Goal: Task Accomplishment & Management: Complete application form

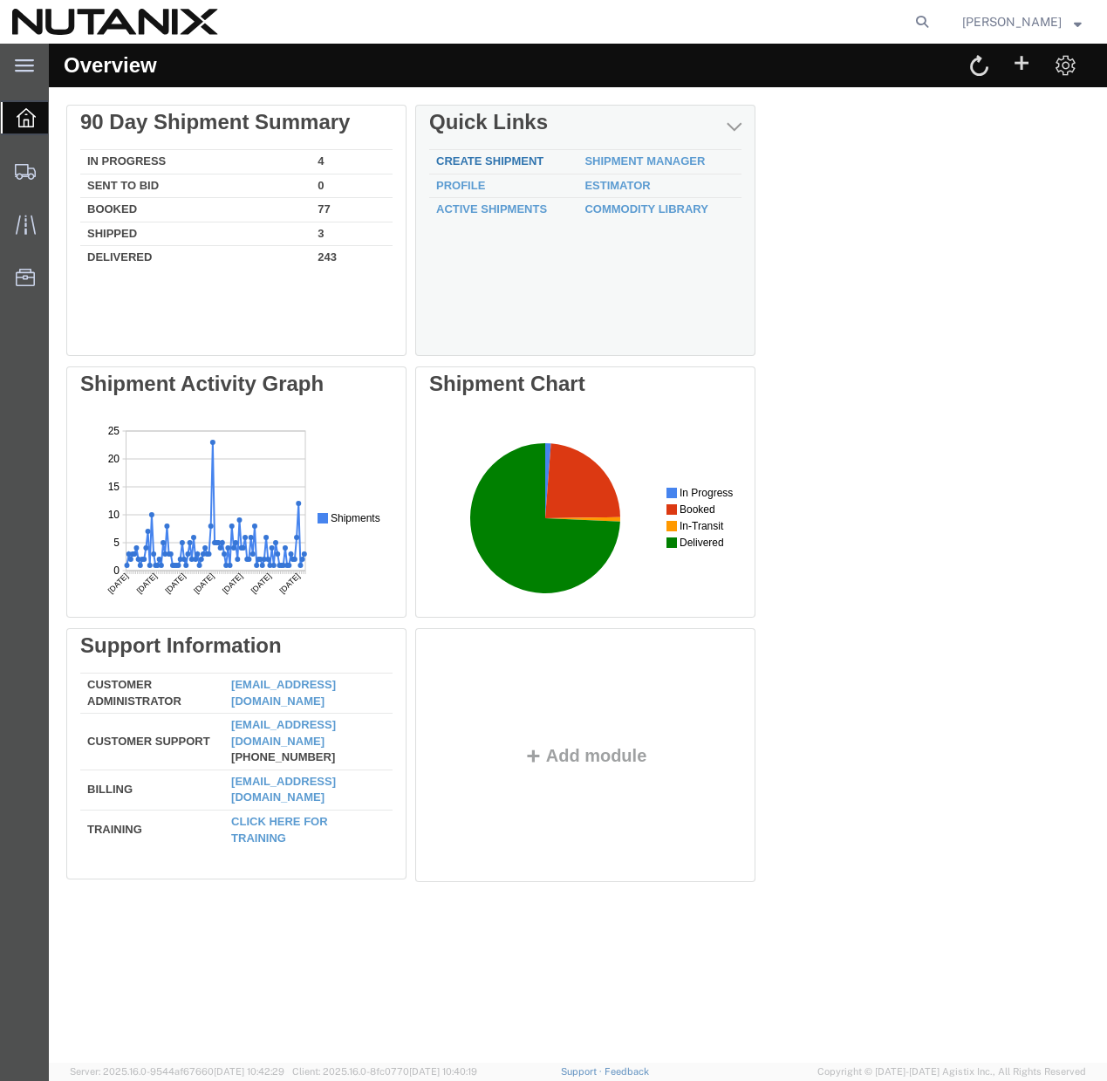
click at [491, 160] on link "Create Shipment" at bounding box center [489, 160] width 107 height 13
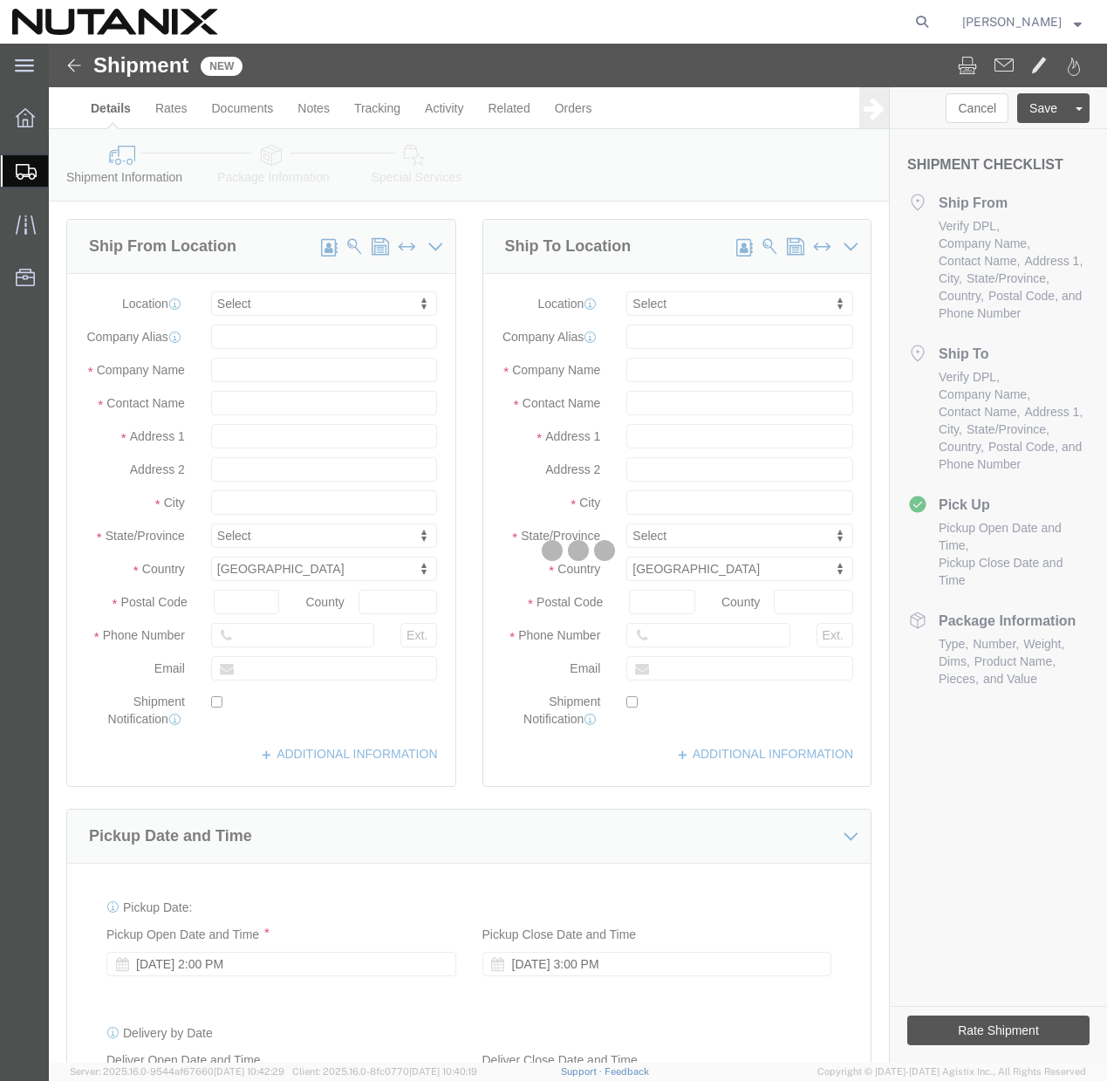
select select
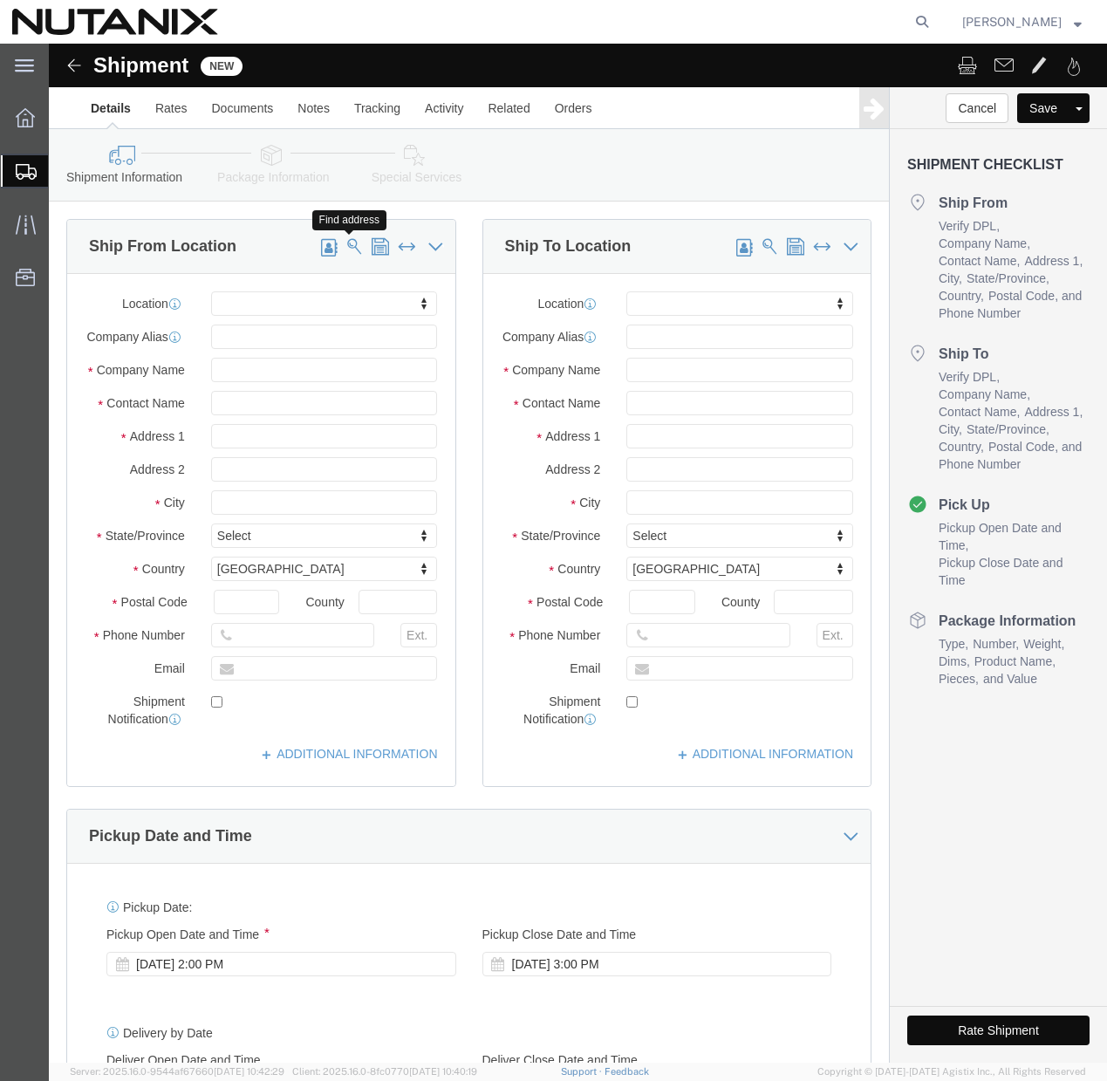
click span
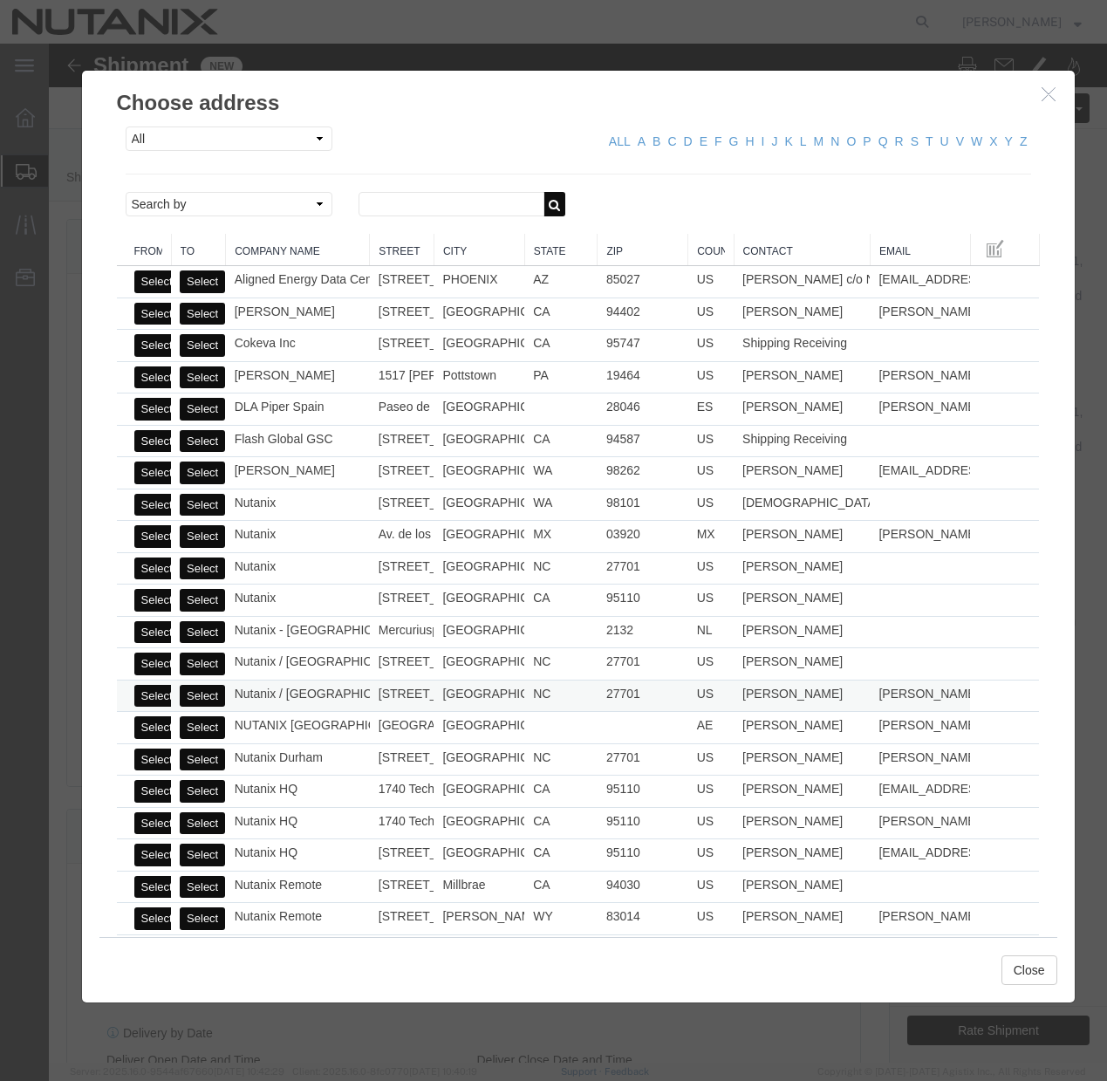
click button "Select"
select select
type input "Nutanix / Durham"
type input "Joseph Walden"
type input "701 W Main St"
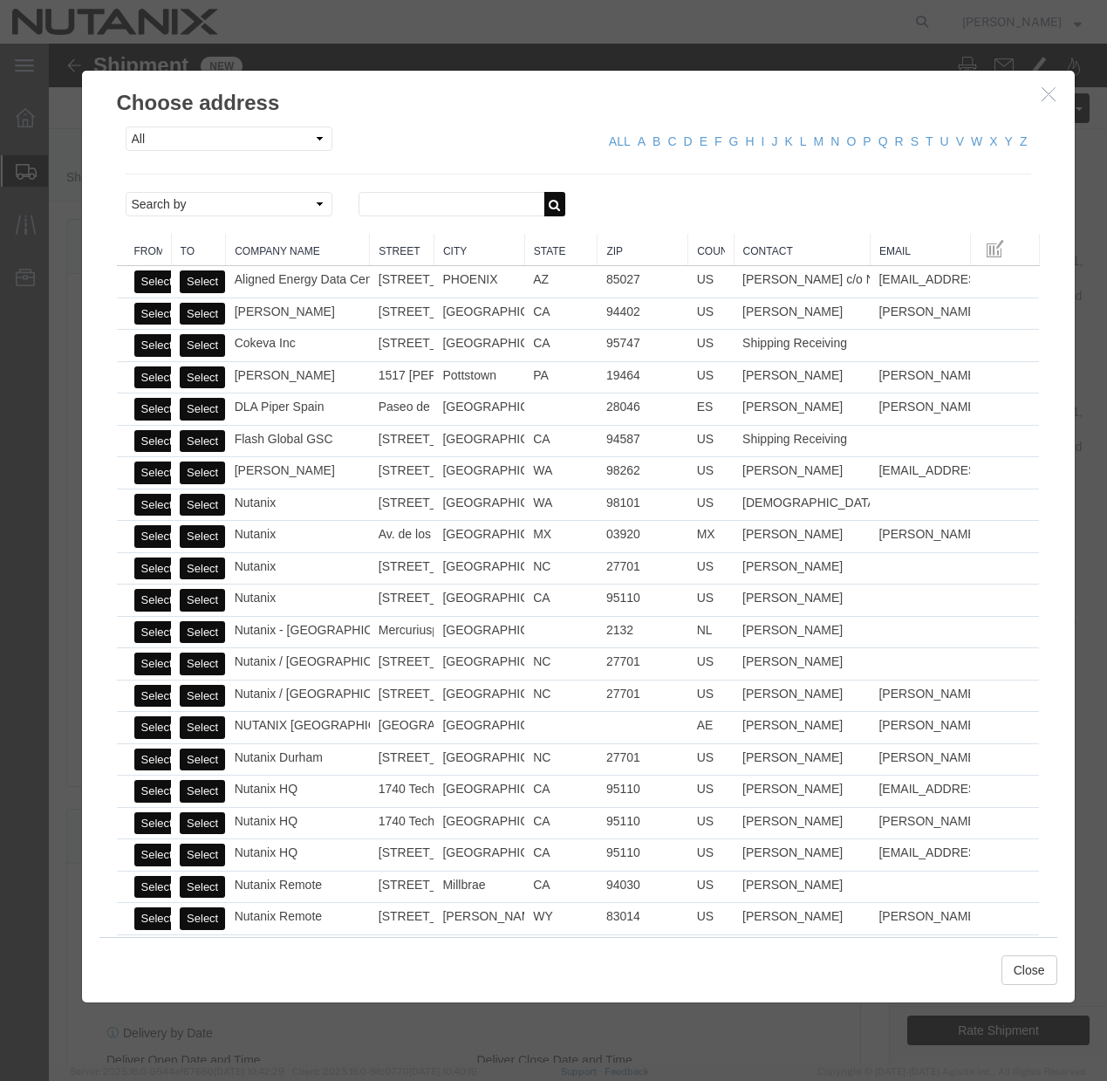
type input "Ste 700"
type input "Durham"
type input "27701"
type input "(408) 560-2681"
type input "joseph.walden@nutanix.com"
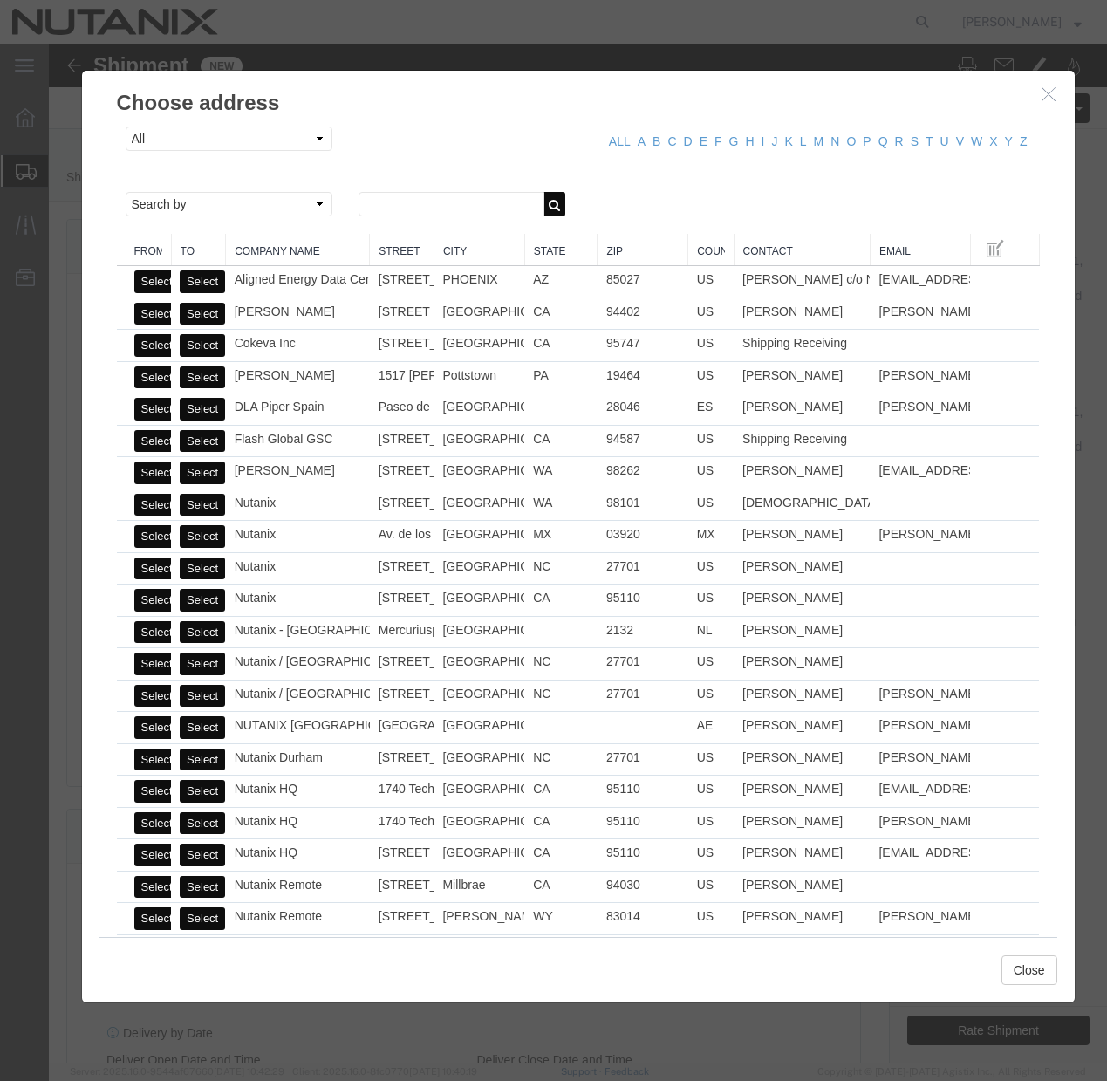
checkbox input "true"
select select "NC"
click button "Close"
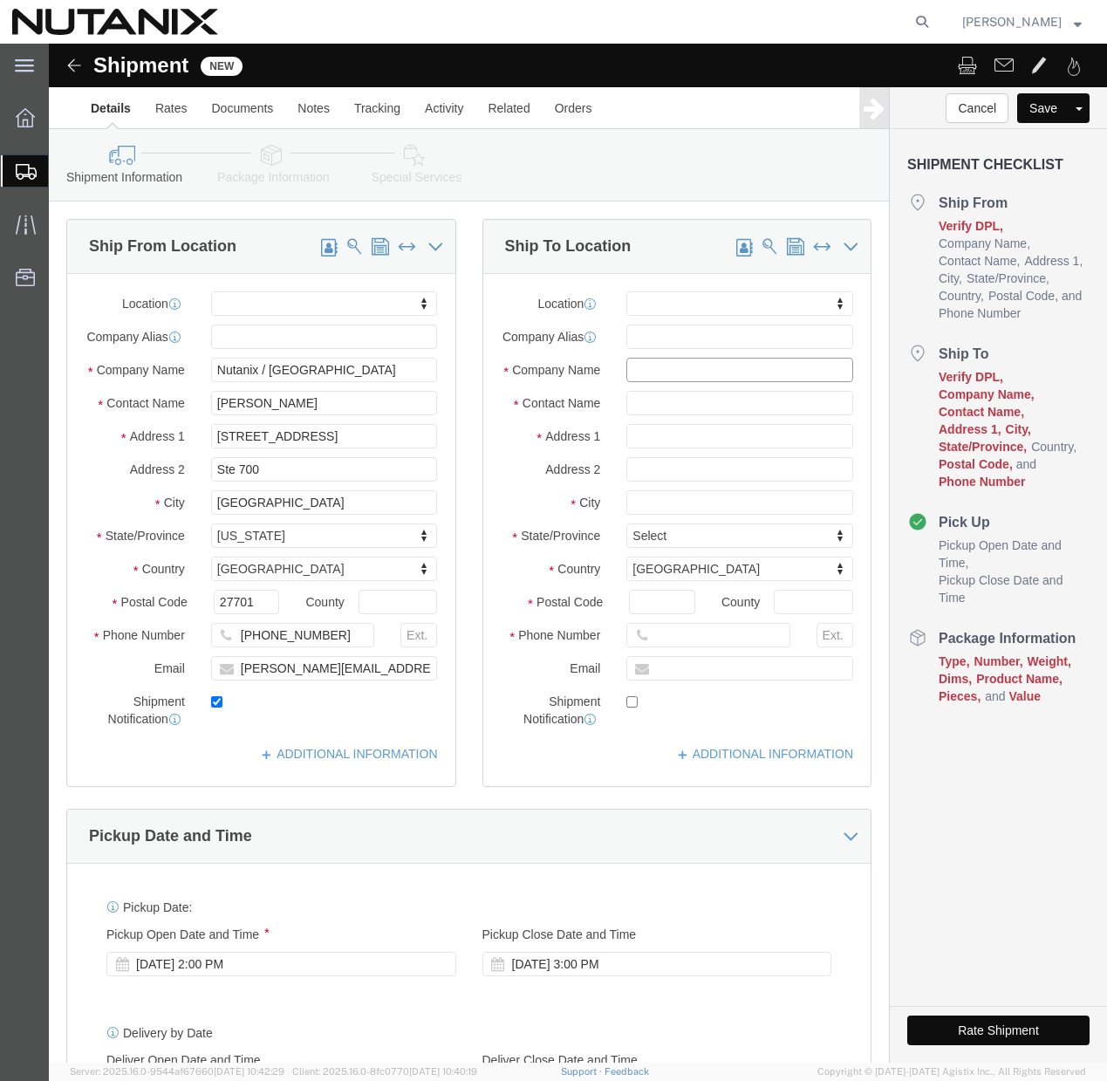
click input "text"
paste input "Camilo Duran"
type input "Camilo Duran"
click input "text"
paste input "Camilo Duran"
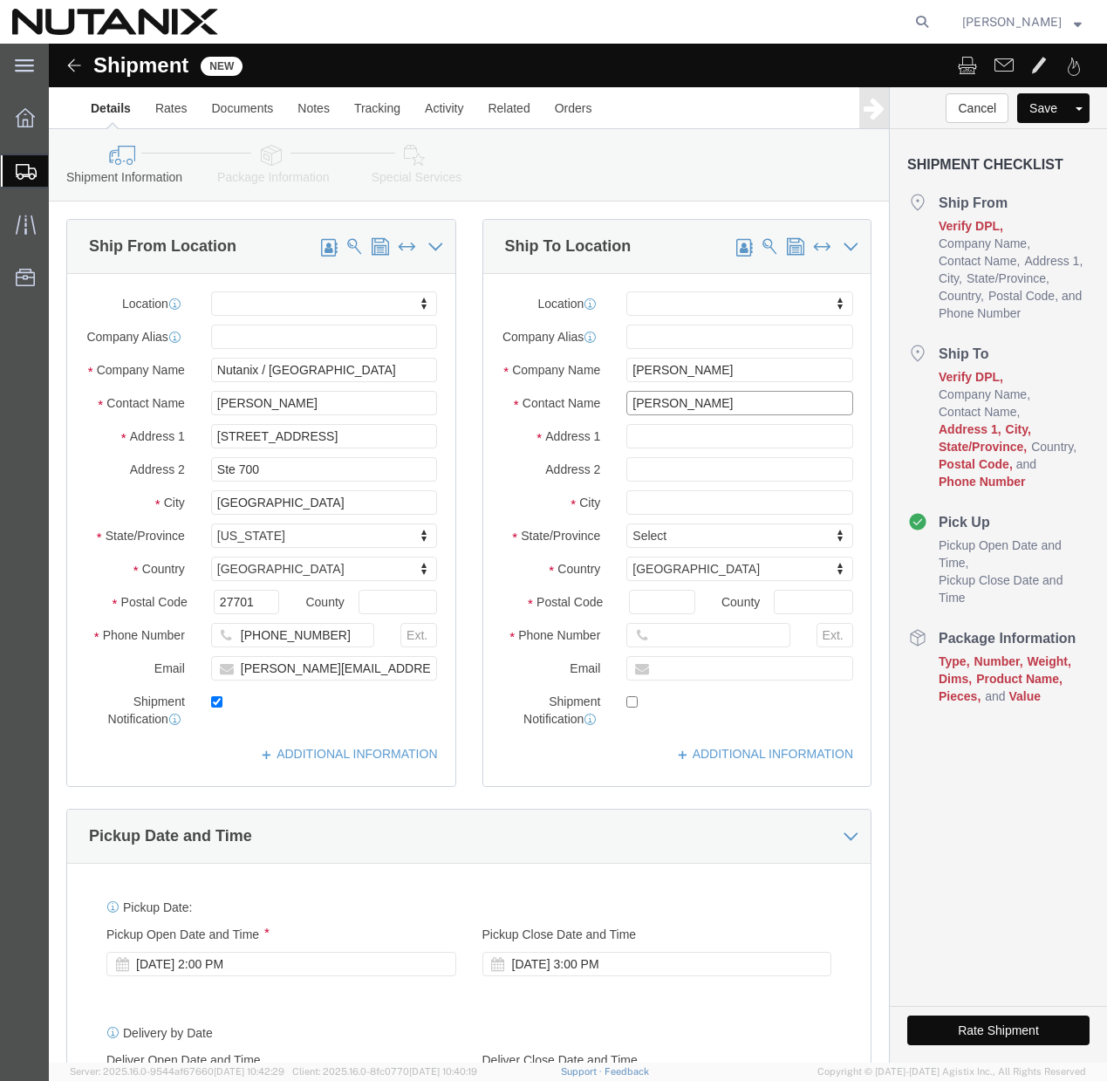
type input "Camilo Duran"
click input "text"
paste input "3856 Oak Ridge Cir"
type input "3856 Oak Ridge Cir"
select select
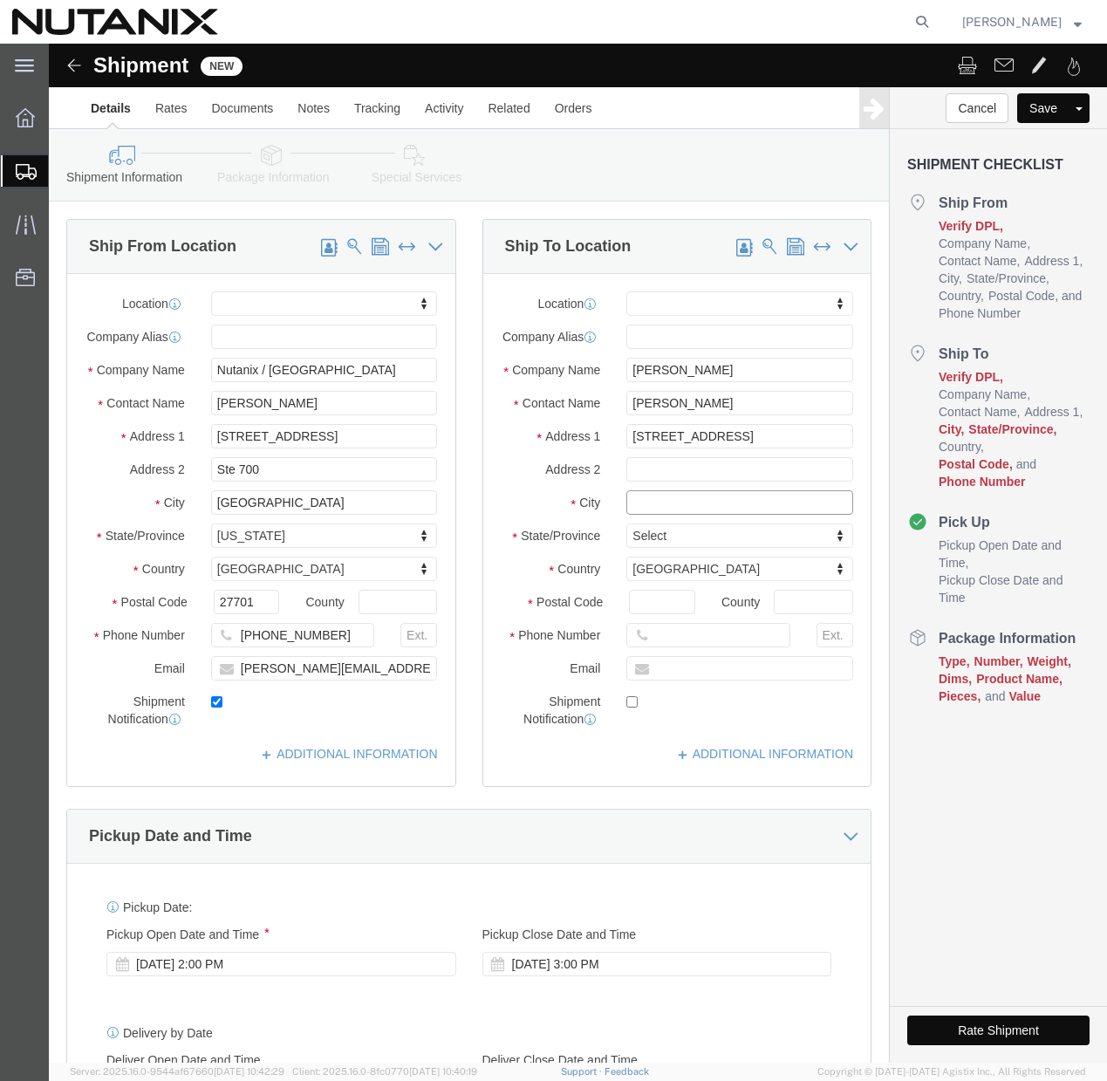
click input "text"
type input "Weston"
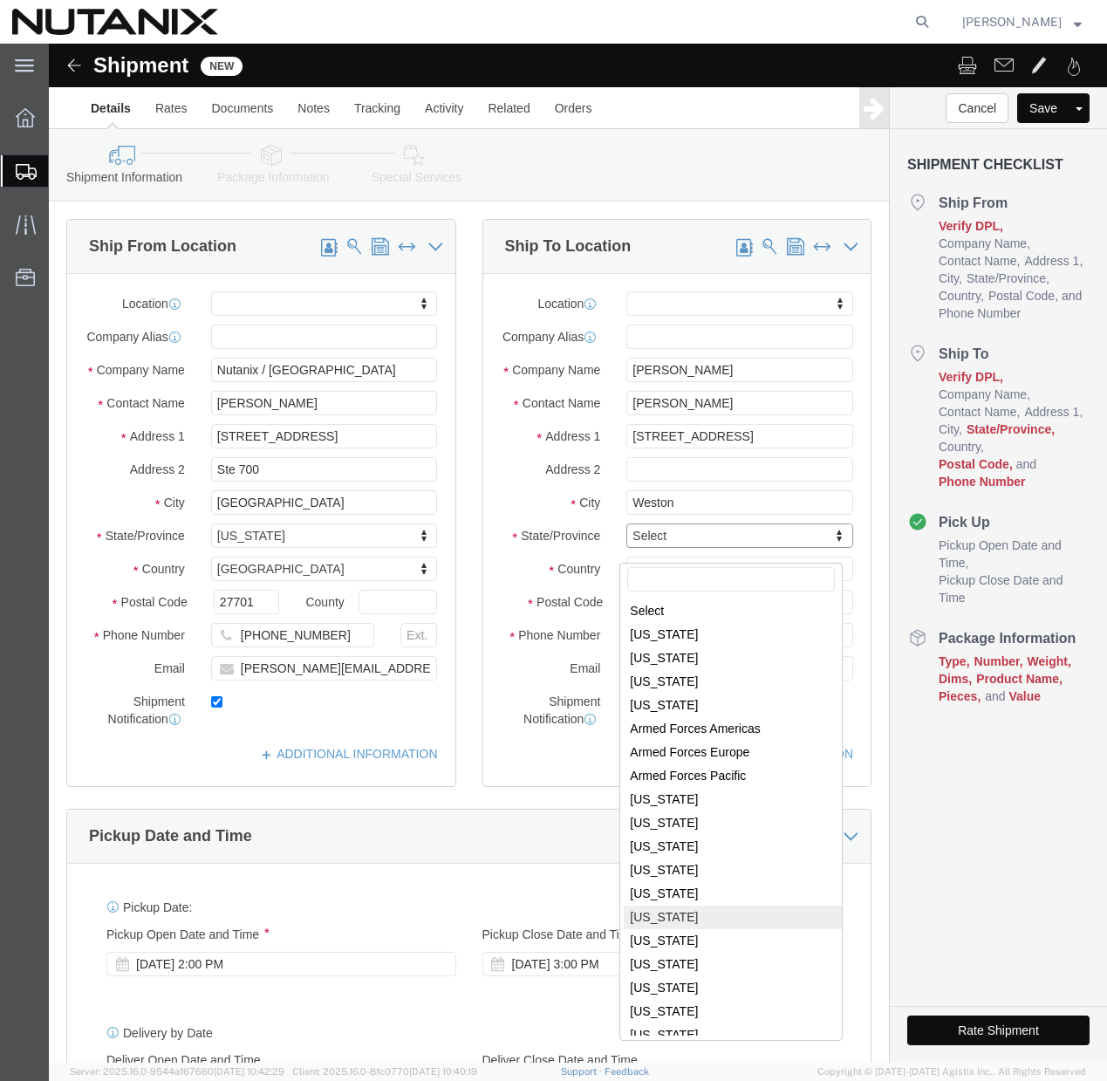
select select
select select "FL"
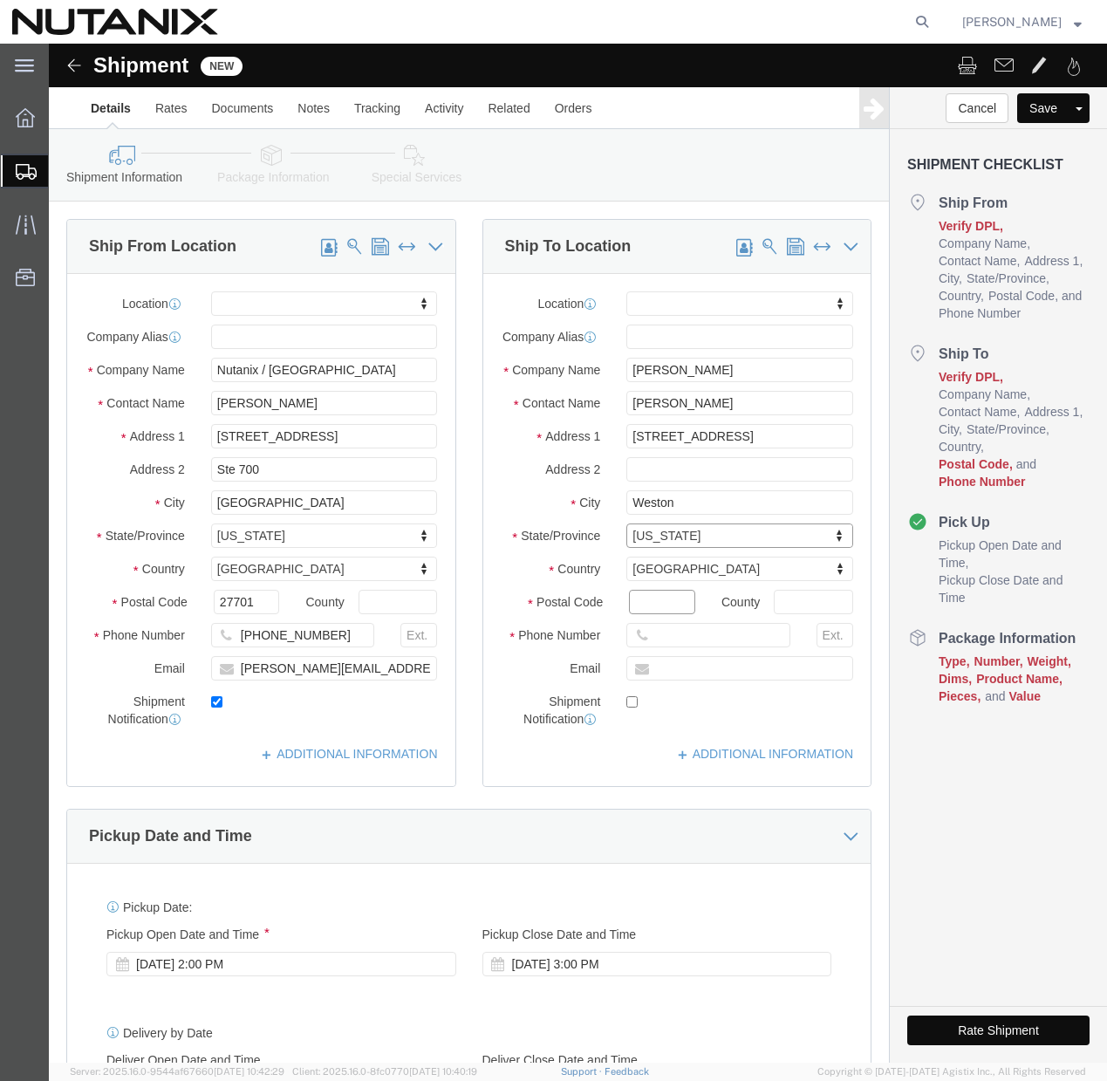
click input "Postal Code"
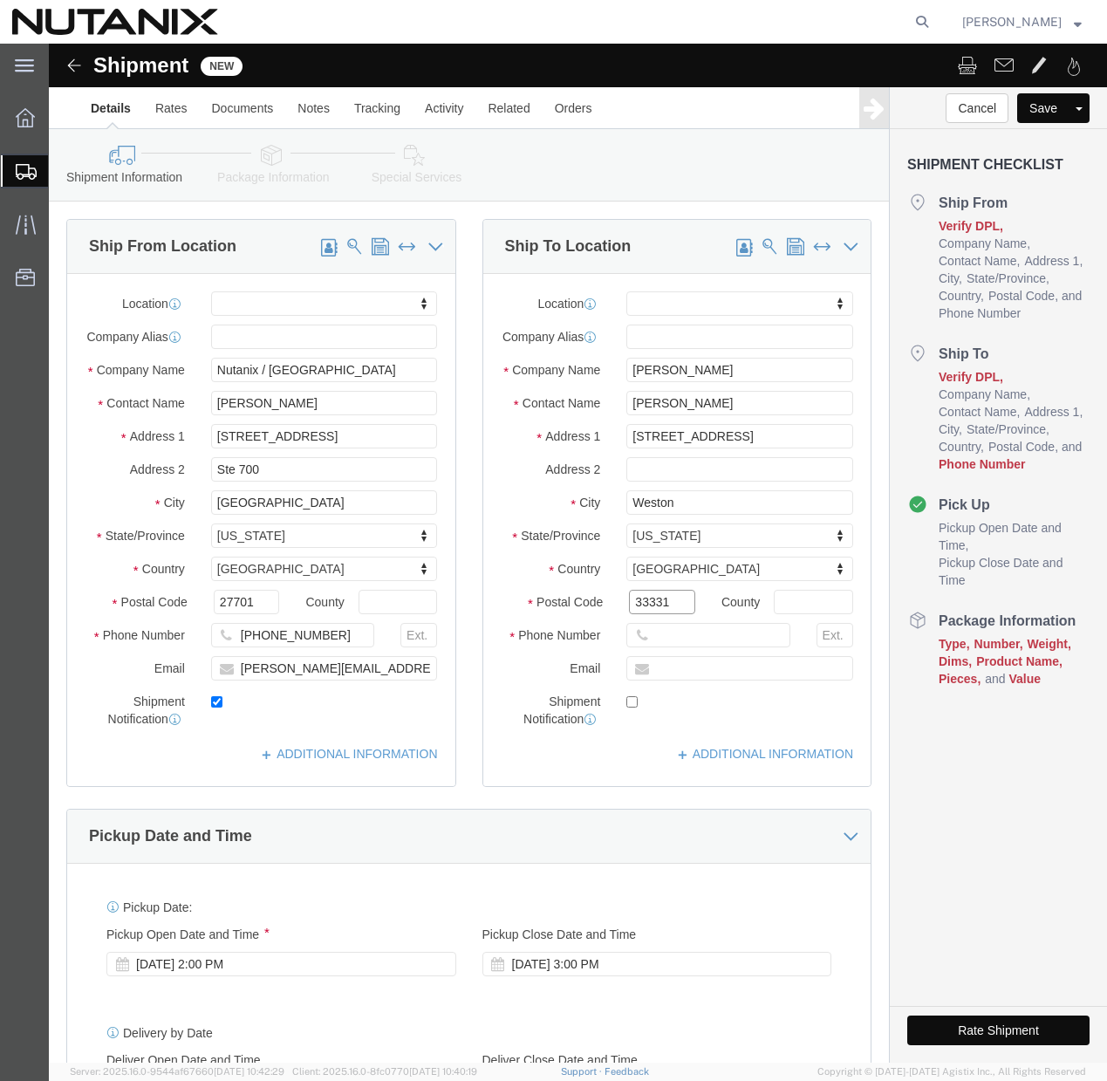
type input "33331"
select select
click input "text"
paste input "+1 (954) 3936411"
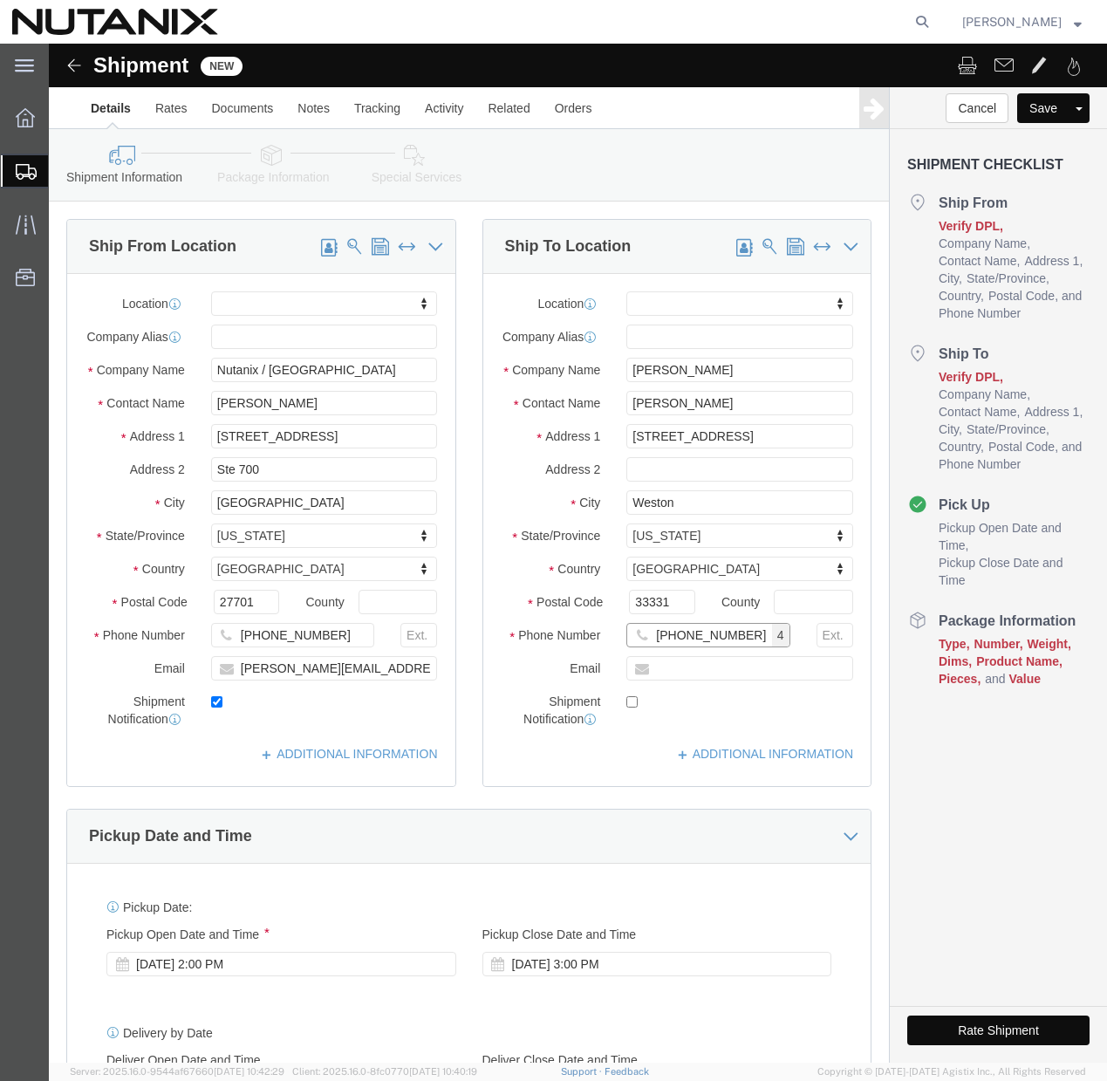
click input "+1 (954) 3936411"
type input "954-393-6411"
click div "Location My Profile Location AE - Dubai City AU - Australia DE - Munchen DE - O…"
click input "text"
paste input "camilo.duran@nutanix.com"
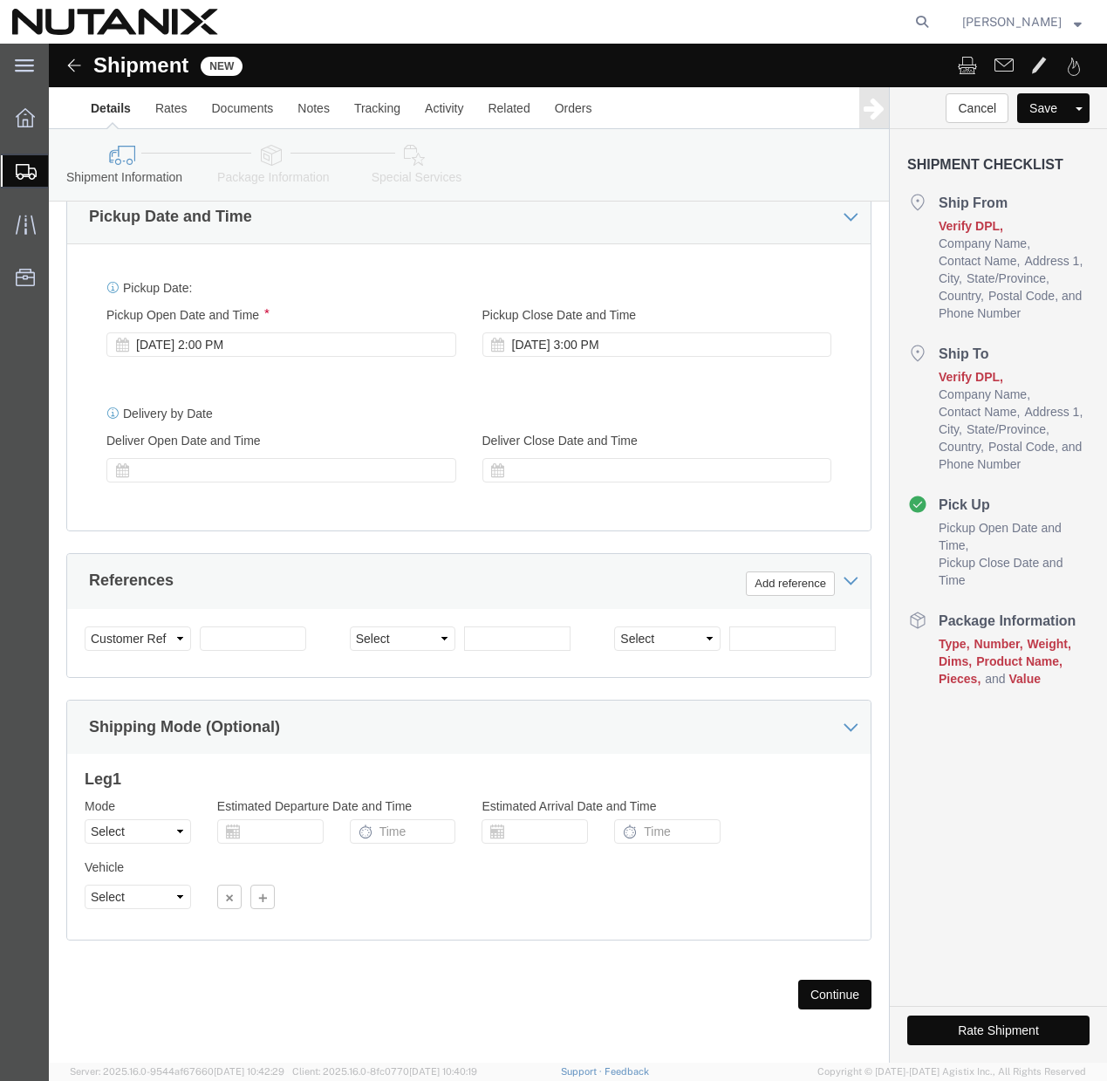
scroll to position [633, 0]
type input "camilo.duran@nutanix.com"
checkbox input "true"
click input "text"
type input "79101"
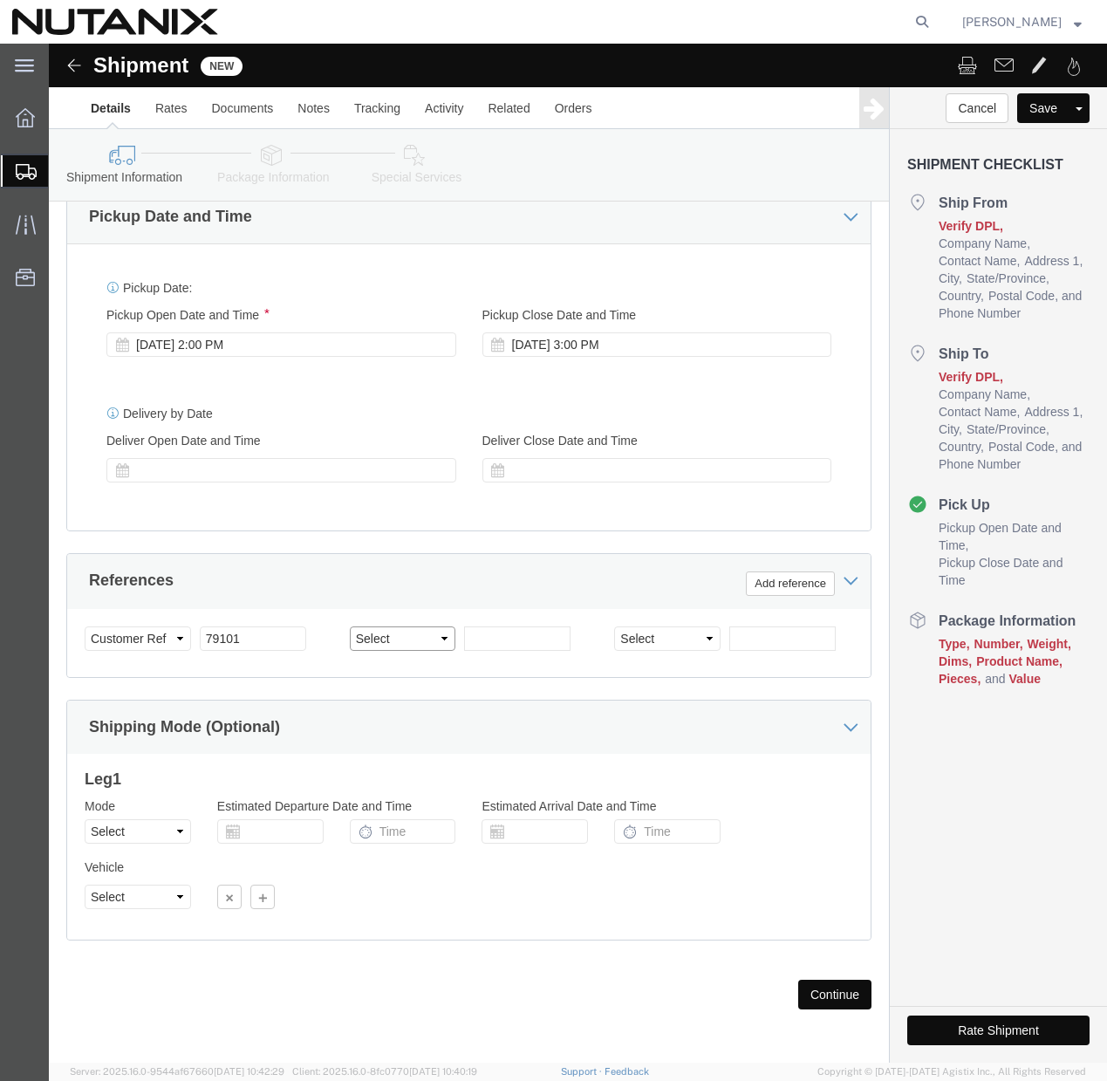
click select "Select Account Type Activity ID Airline Appointment Number ASN Batch Request # …"
select select "PURCHORD"
click input "text"
paste input "TASK0428080"
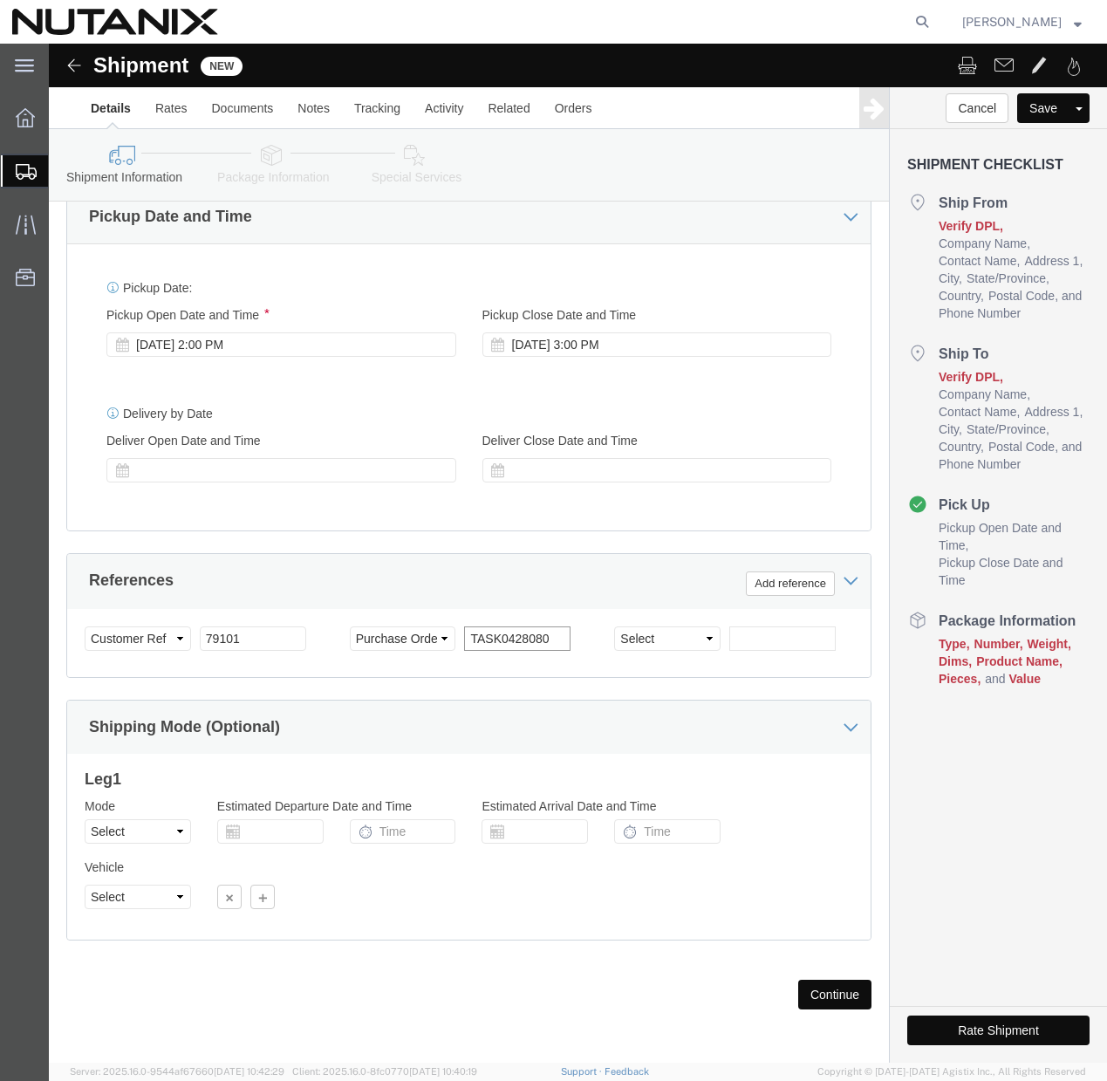
type input "TASK0428080"
click button "Continue"
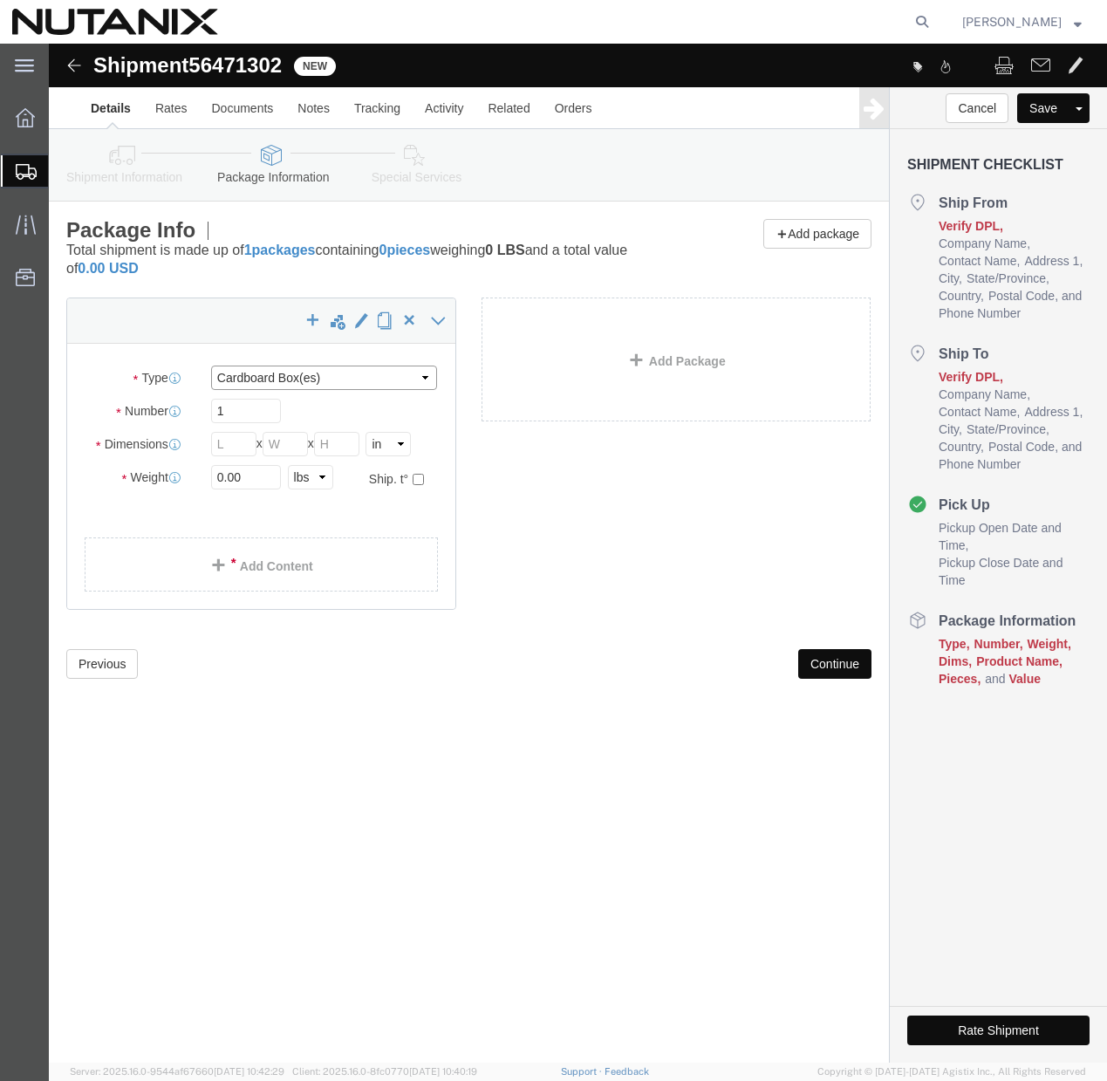
click select "Select Bale(s) Basket(s) Bolt(s) Bottle(s) Buckets Bulk Bundle(s) Can(s) Cardbo…"
select select "YRPK"
click input "text"
type input "16"
click input "text"
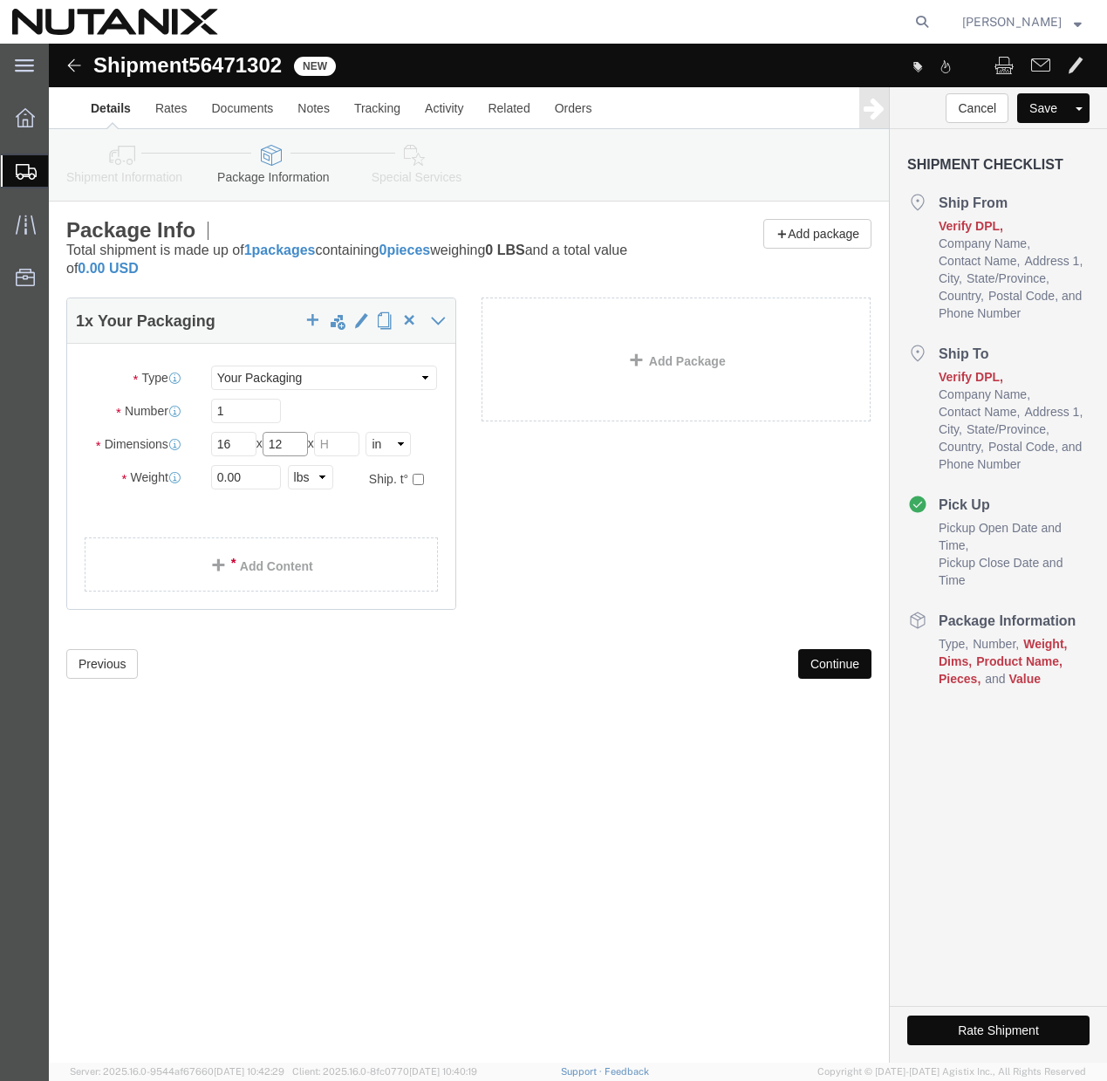
type input "12"
click input "text"
type input "2"
click input "0.00"
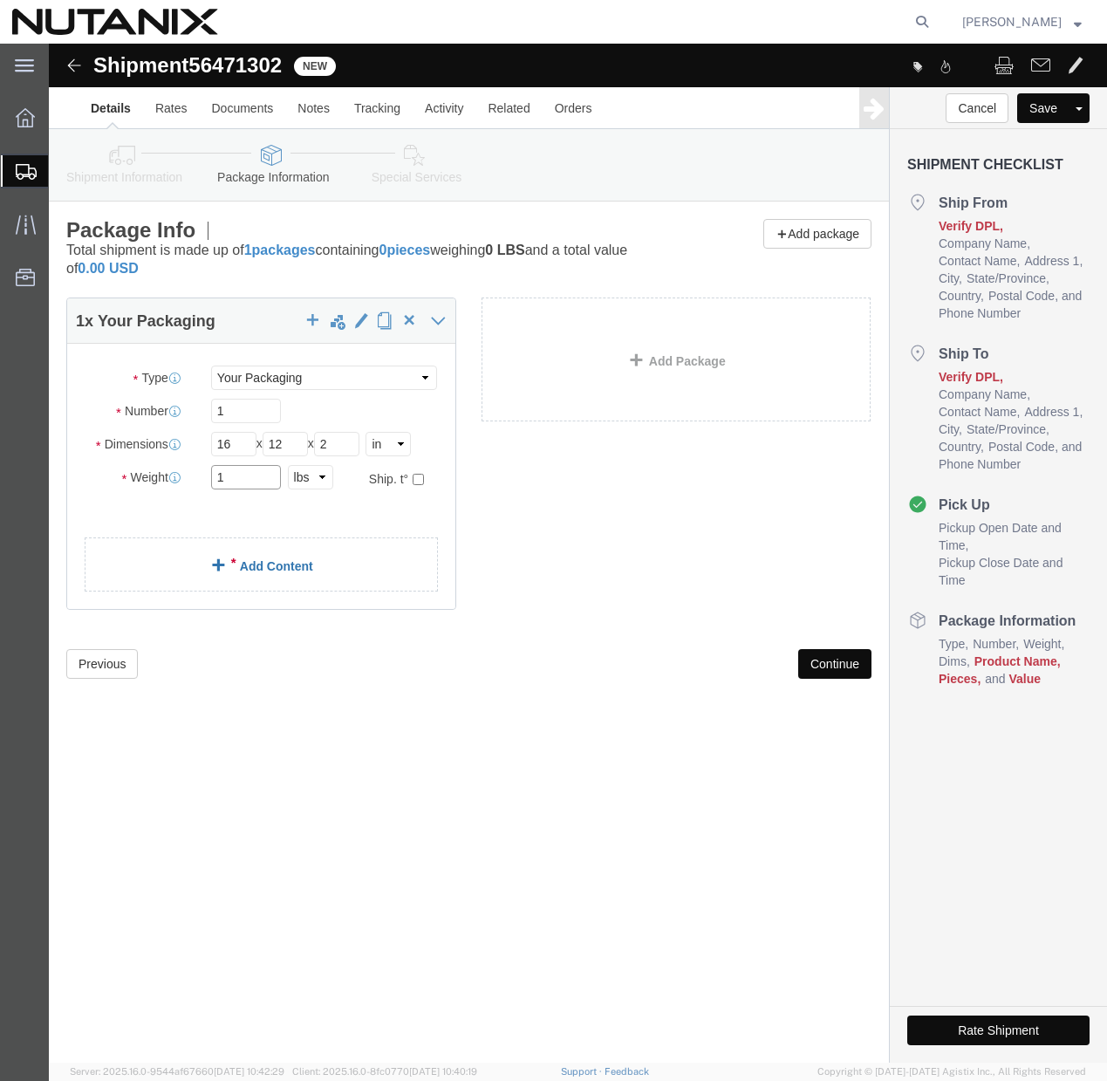
type input "1"
click link "Add Content"
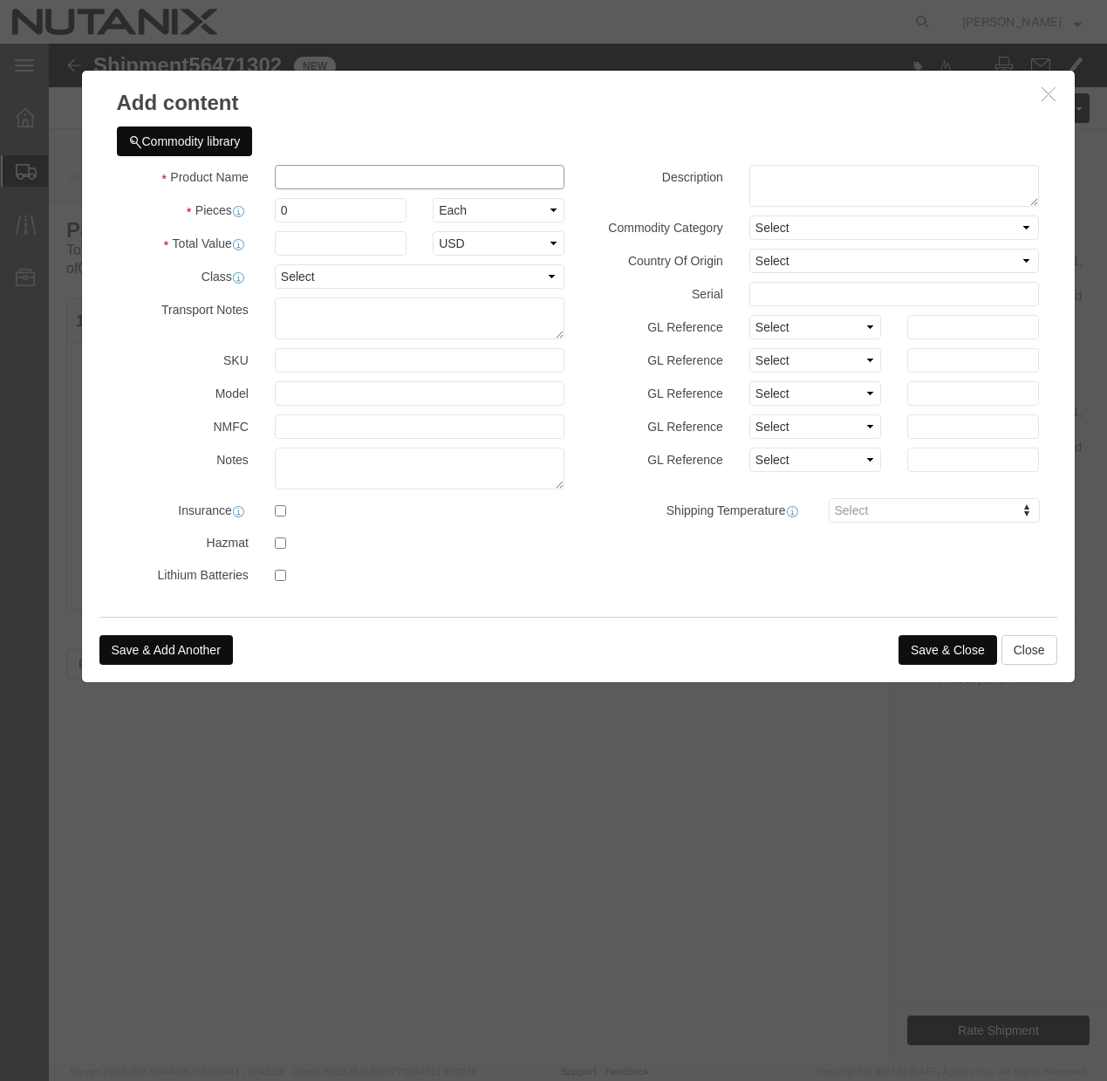
click input "text"
type input "Apple Duckhead and extension cord"
click input "0"
type input "1"
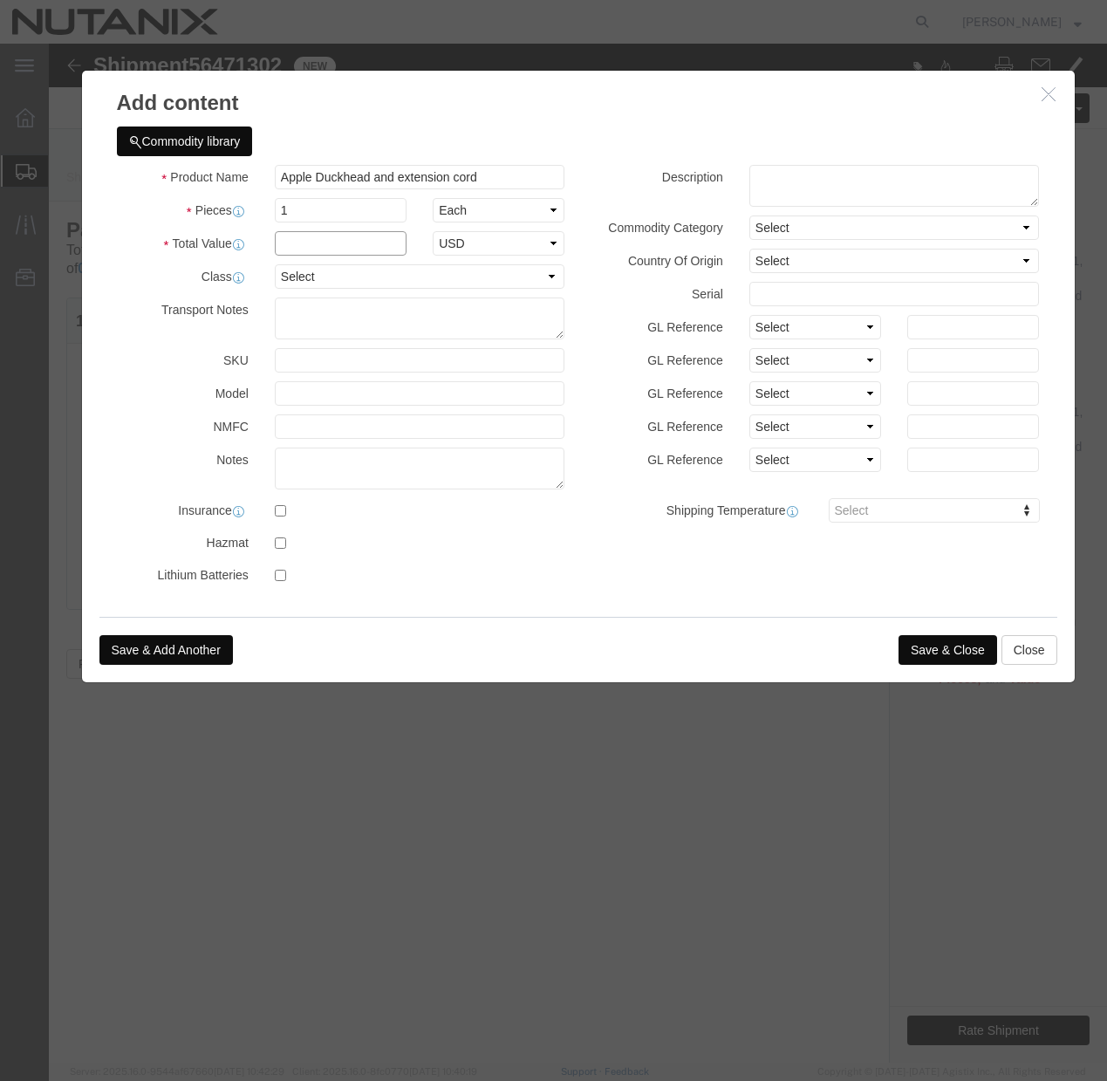
click input "text"
type input "50"
click label
click input "checkbox"
click label
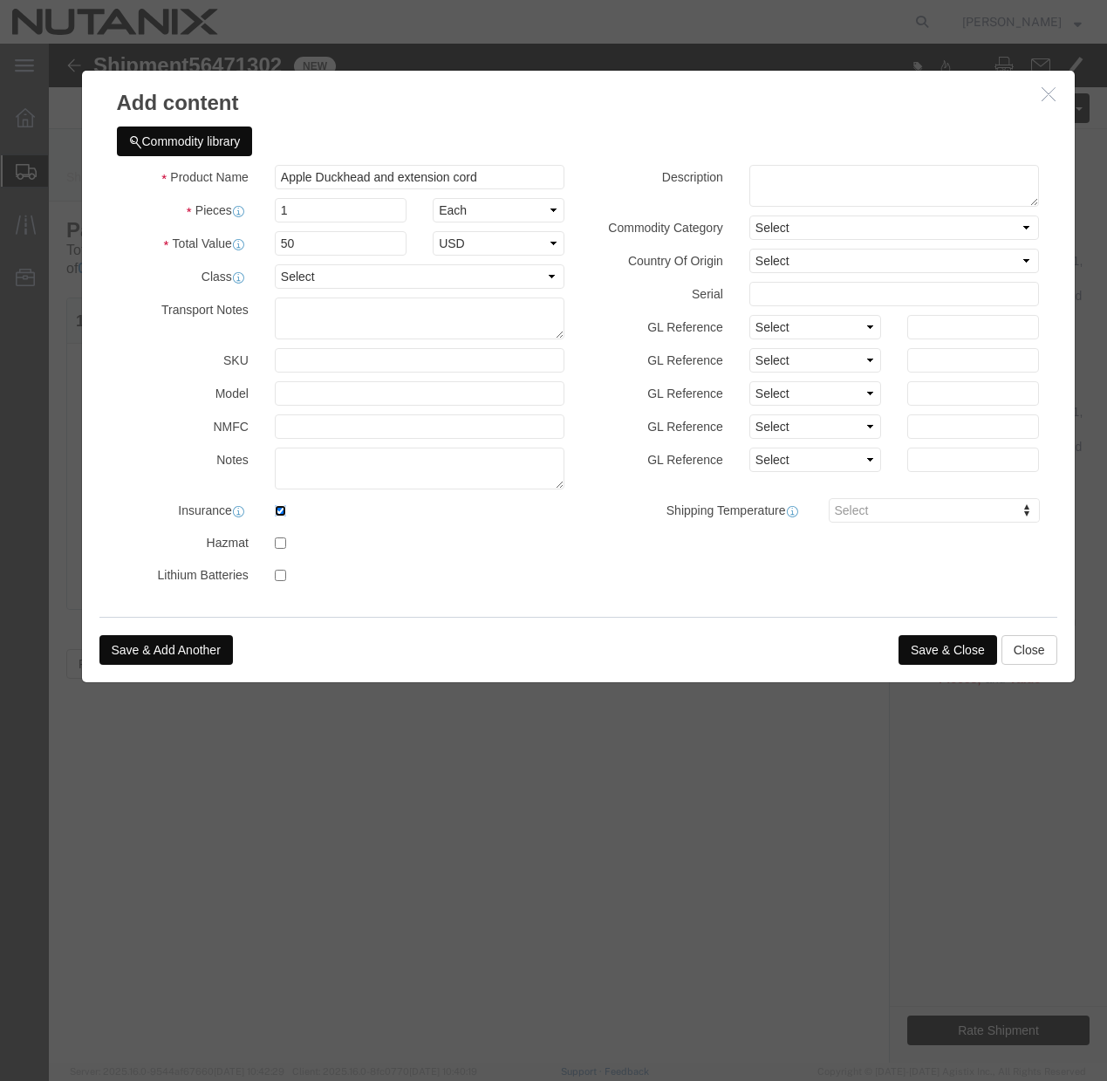
click input "checkbox"
checkbox input "false"
click button "Save & Close"
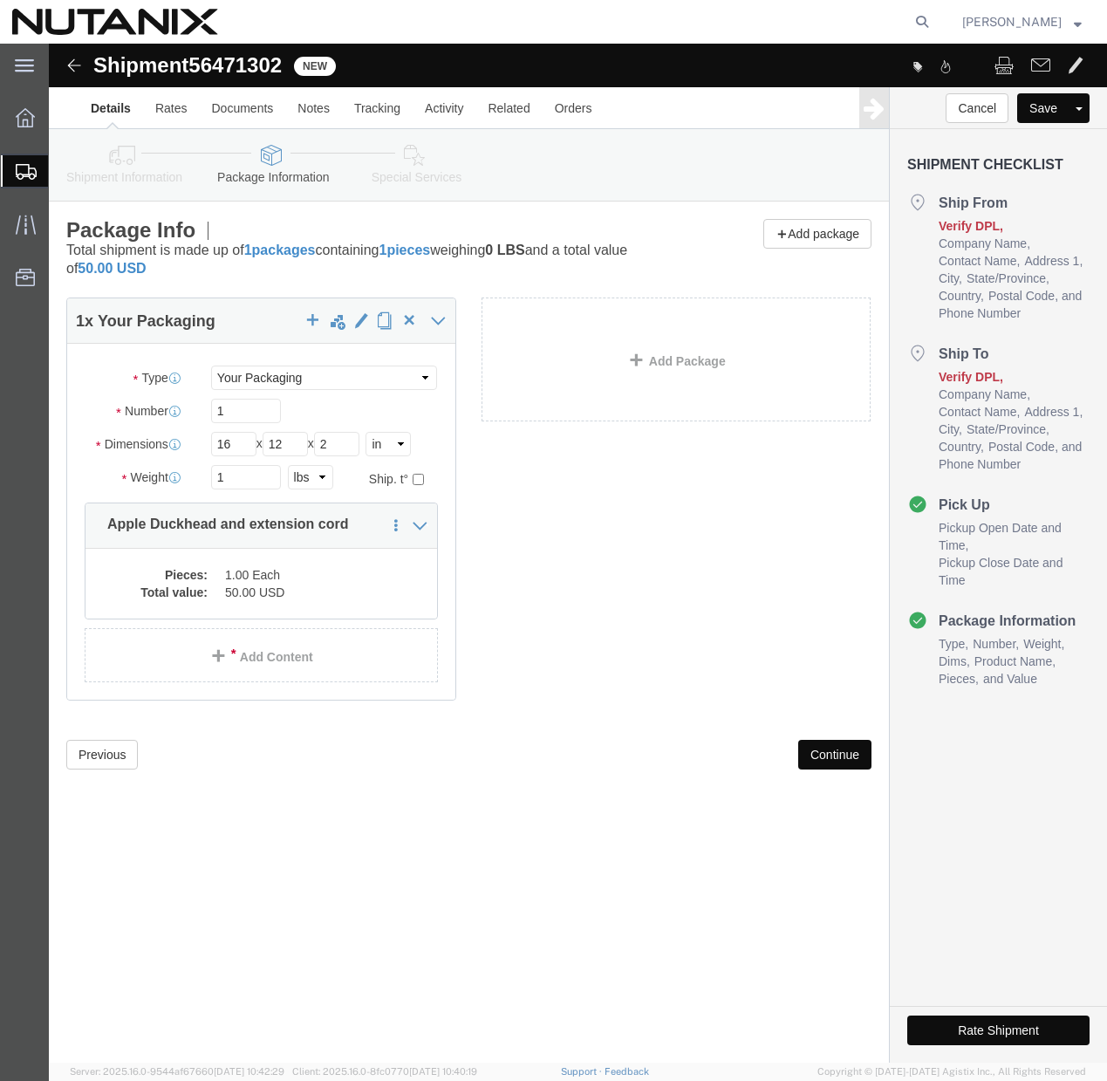
click button "Continue"
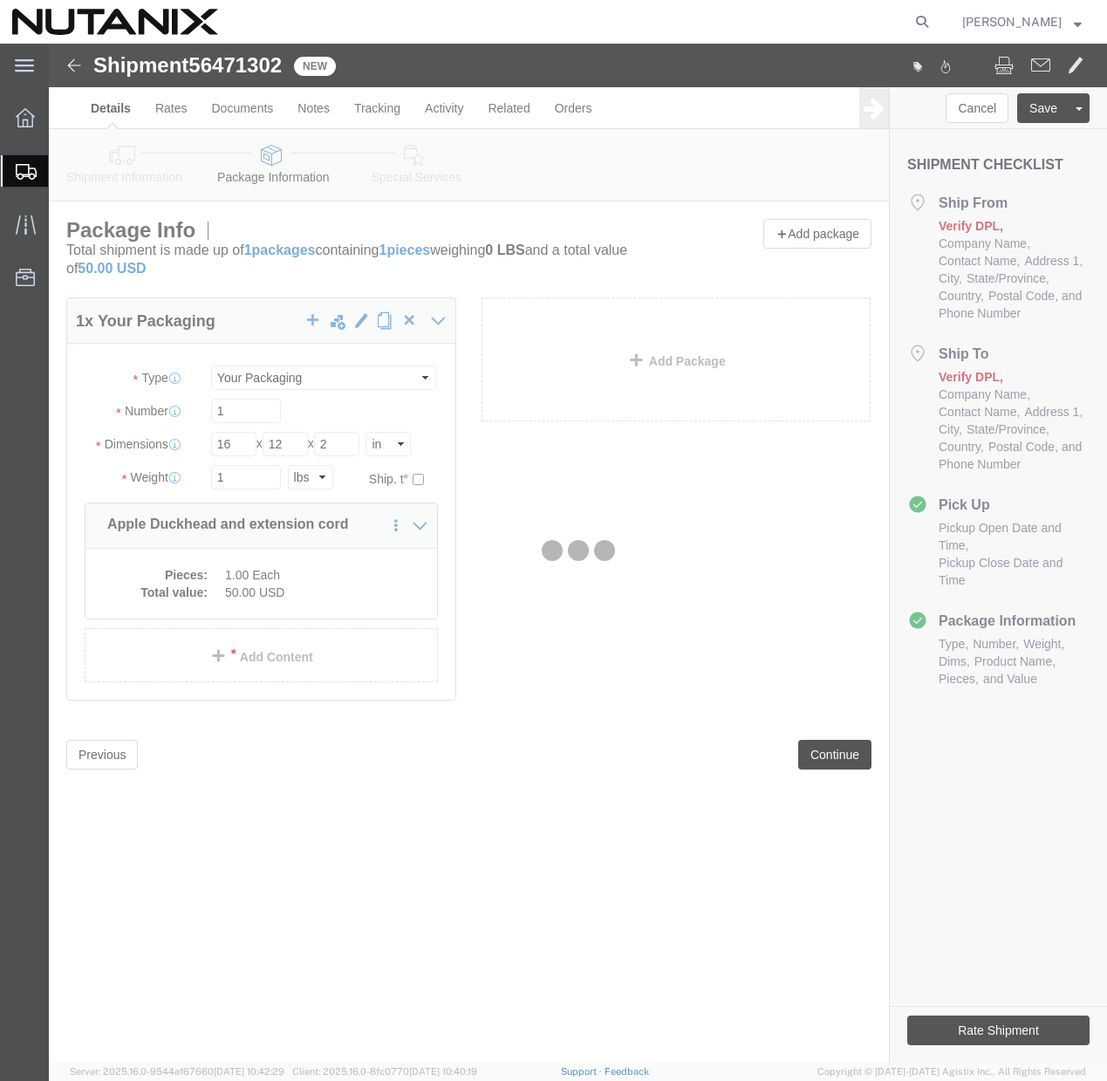
select select
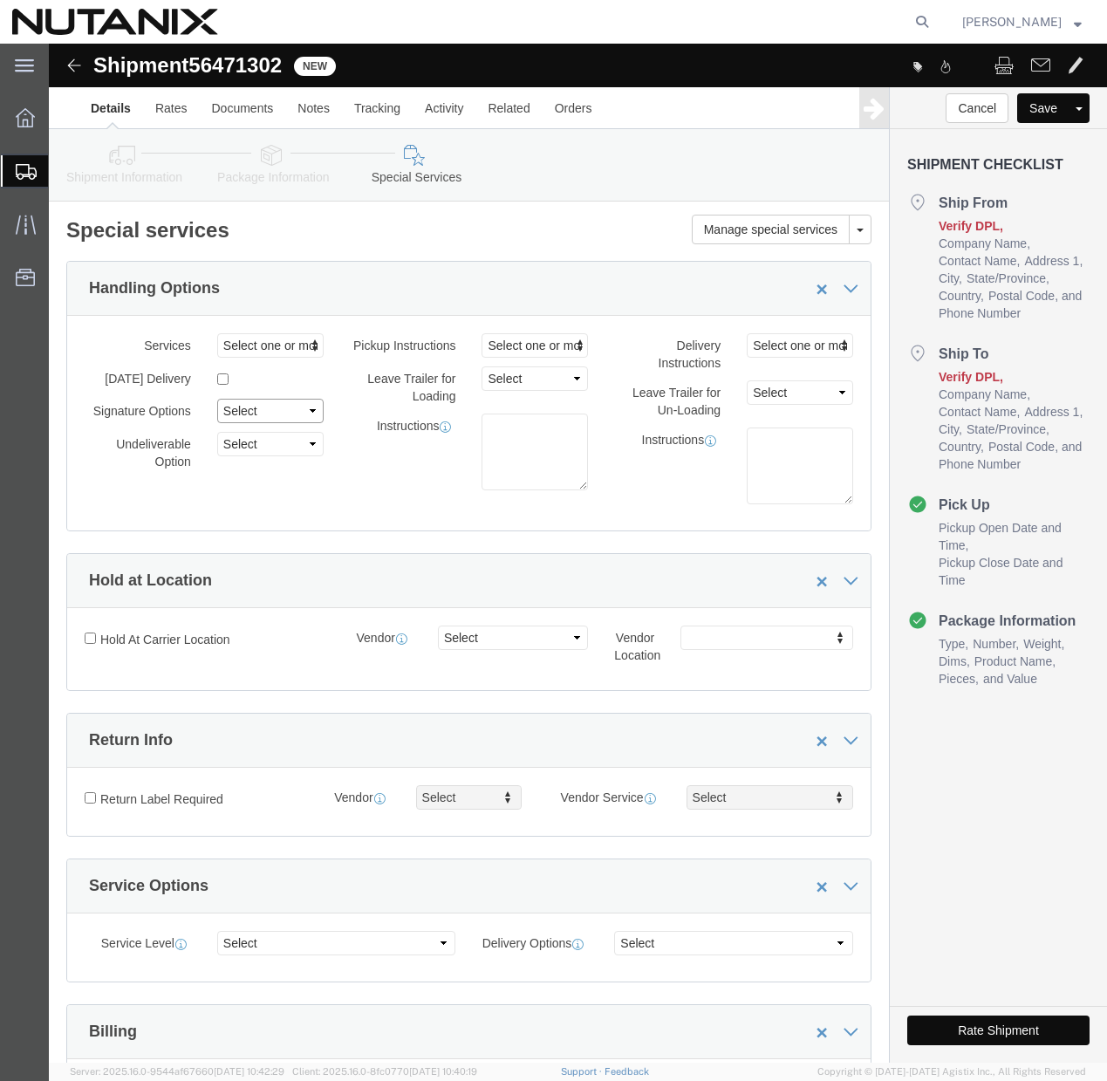
click select "Select Adult Signature Required Direct Signature Required No Signature Required…"
select select "NoSignReqOnDeliveryFlag"
click button "Rate Shipment"
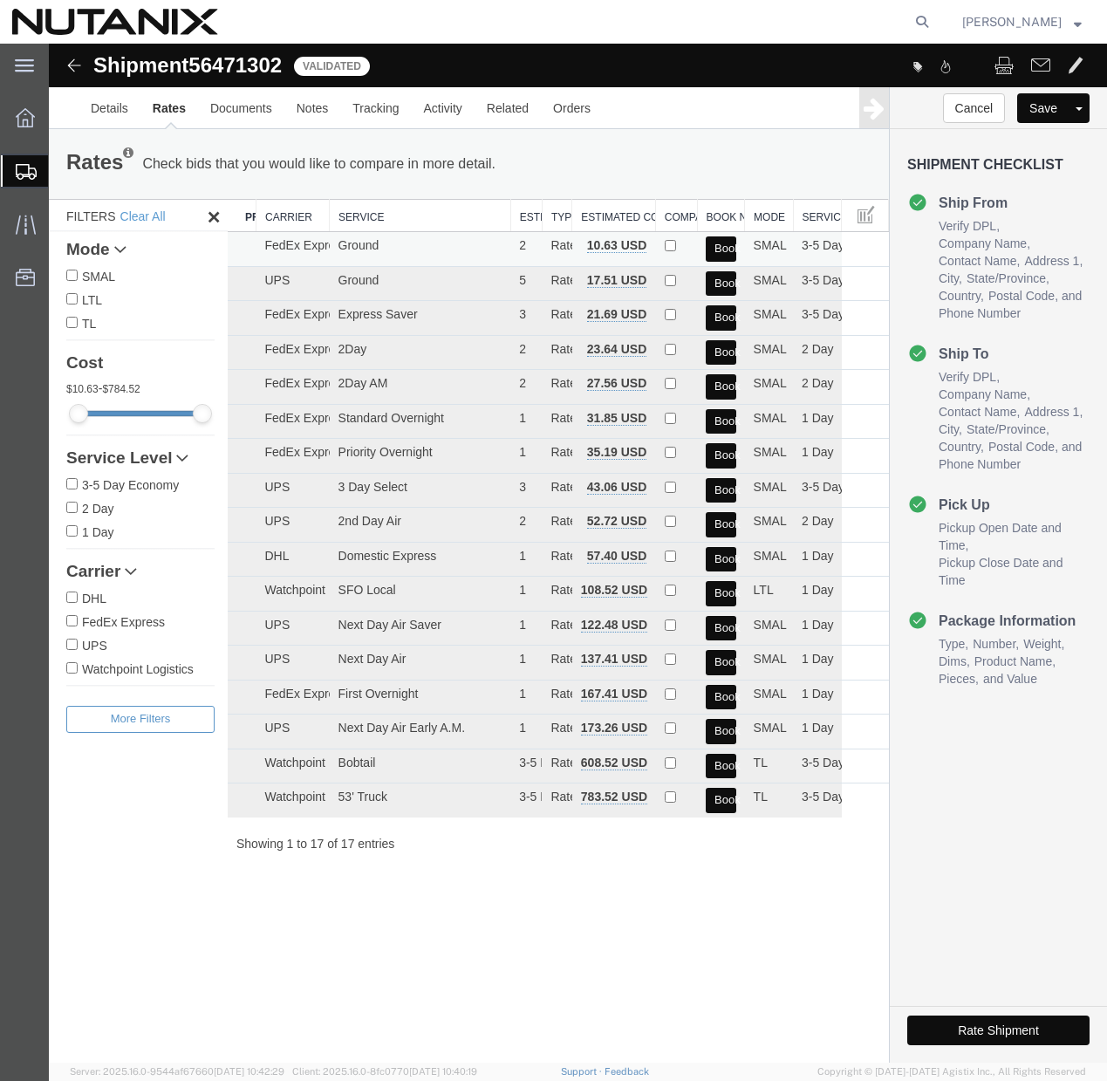
click at [716, 253] on button "Book" at bounding box center [721, 248] width 30 height 25
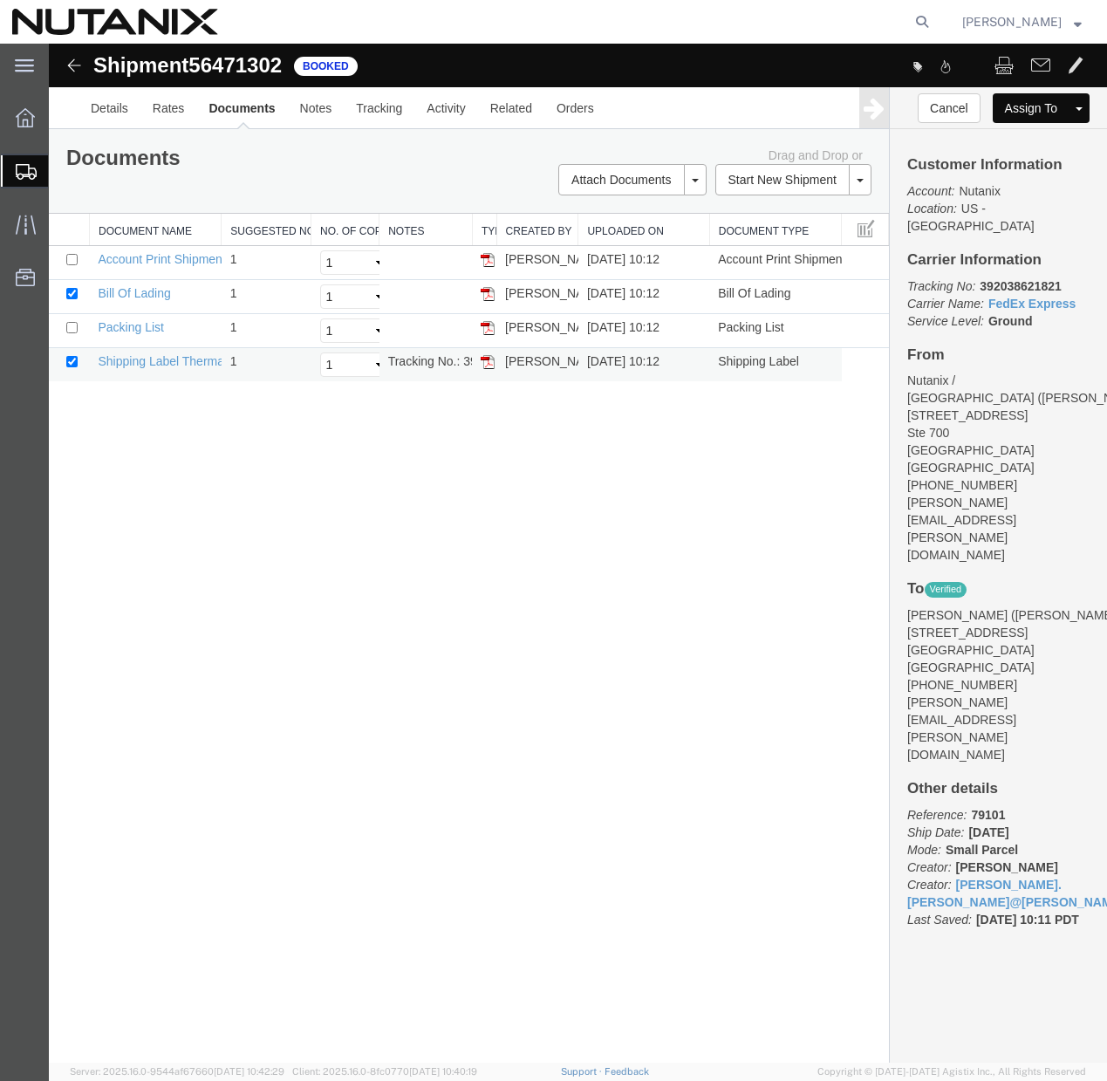
click at [444, 367] on td "Tracking No.: 392038621821" at bounding box center [425, 365] width 93 height 34
copy td "Tracking No.: 392038621821"
click at [483, 361] on img at bounding box center [488, 362] width 14 height 14
